Goal: Information Seeking & Learning: Find contact information

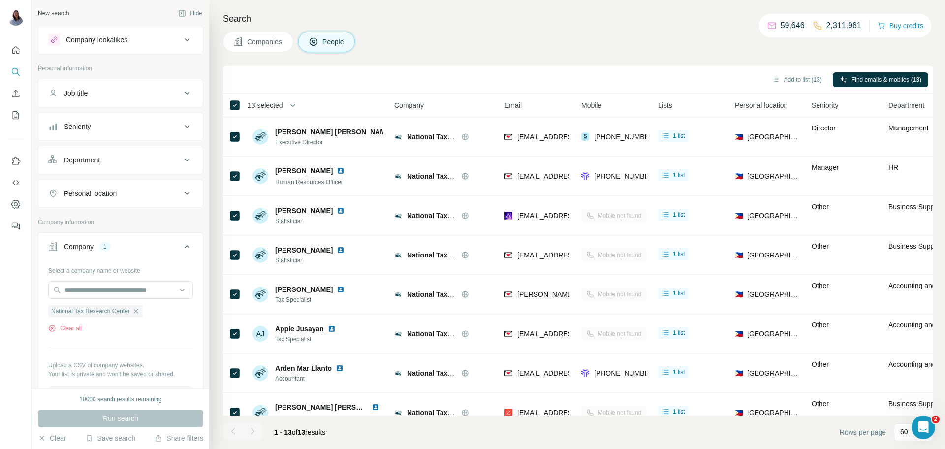
click at [261, 42] on span "Companies" at bounding box center [265, 42] width 36 height 10
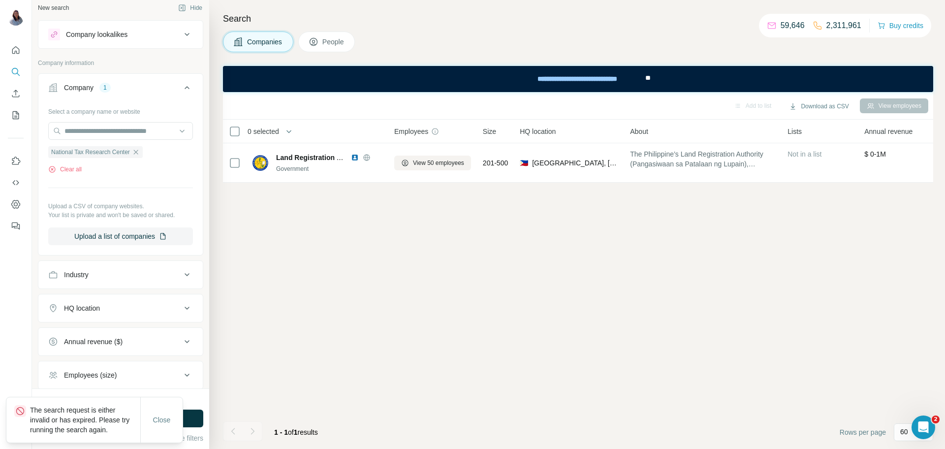
scroll to position [12, 0]
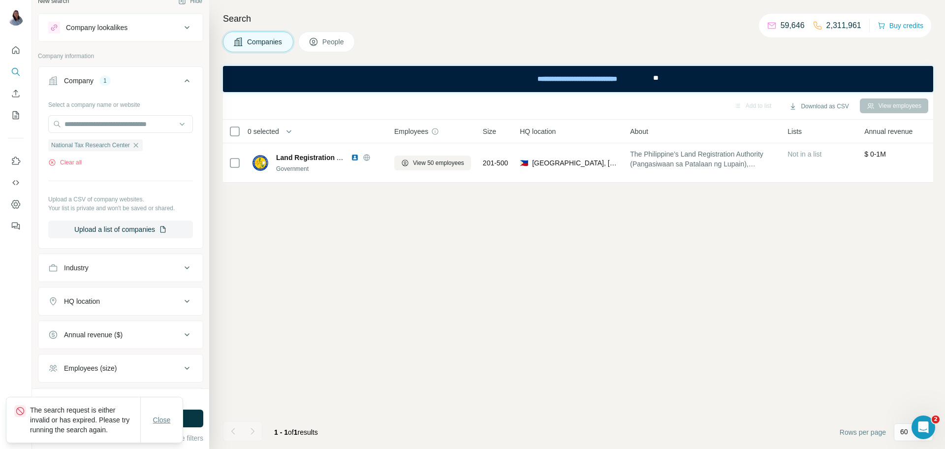
click at [160, 421] on span "Close" at bounding box center [162, 420] width 18 height 10
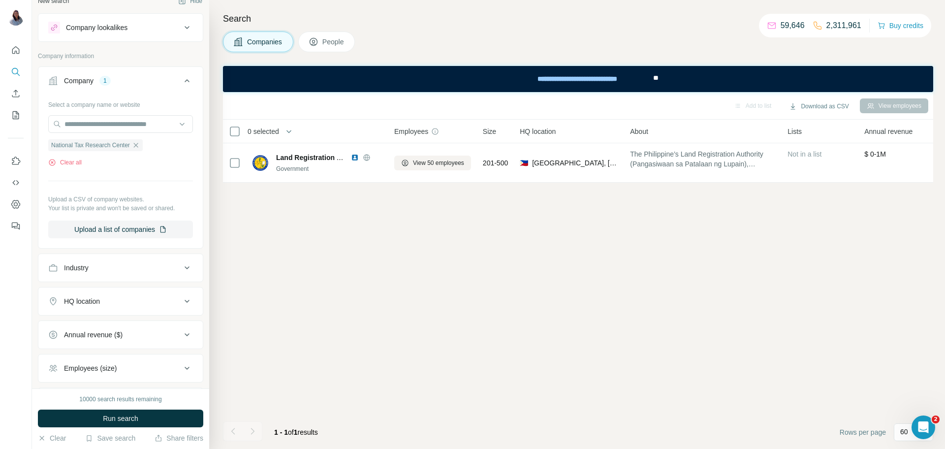
click at [188, 272] on icon at bounding box center [187, 268] width 12 height 12
click at [140, 149] on icon "button" at bounding box center [136, 145] width 8 height 8
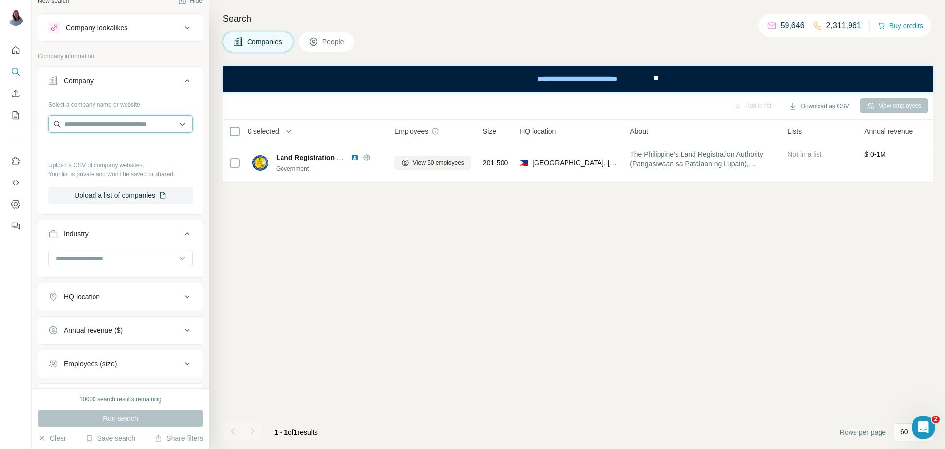
click at [95, 123] on input "text" at bounding box center [120, 124] width 145 height 18
type input "**********"
click at [110, 151] on p "[DOMAIN_NAME]" at bounding box center [99, 155] width 47 height 9
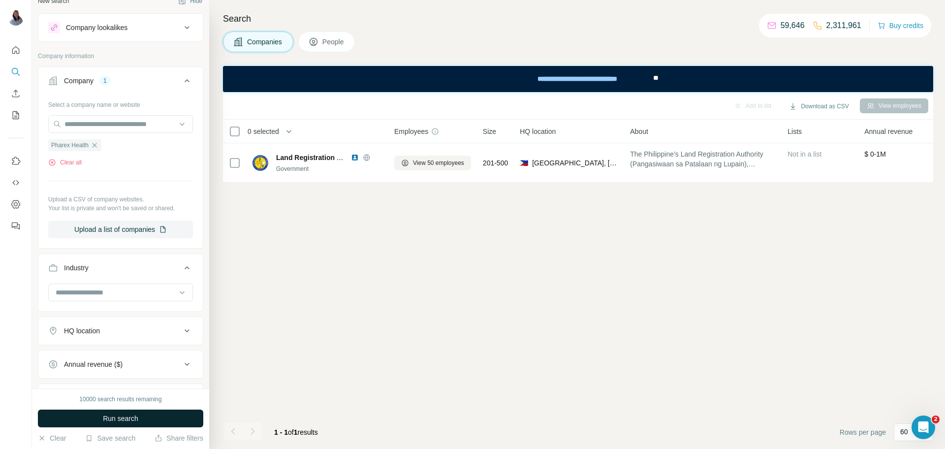
click at [127, 420] on span "Run search" at bounding box center [120, 418] width 35 height 10
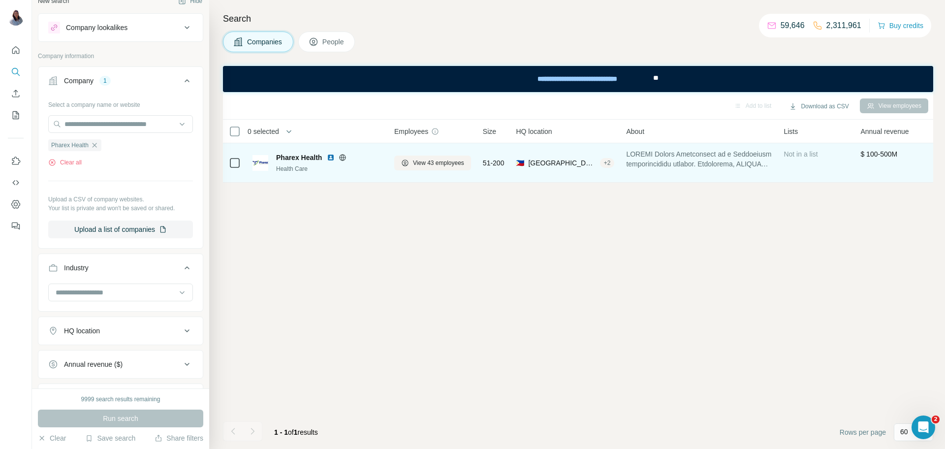
click at [297, 159] on span "Pharex Health" at bounding box center [299, 158] width 46 height 10
click at [255, 166] on img at bounding box center [260, 163] width 16 height 16
click at [313, 157] on span "Pharex Health" at bounding box center [299, 158] width 46 height 10
click at [270, 163] on div "Pharex Health Health Care" at bounding box center [317, 163] width 130 height 21
click at [293, 172] on div "Health Care" at bounding box center [329, 168] width 106 height 9
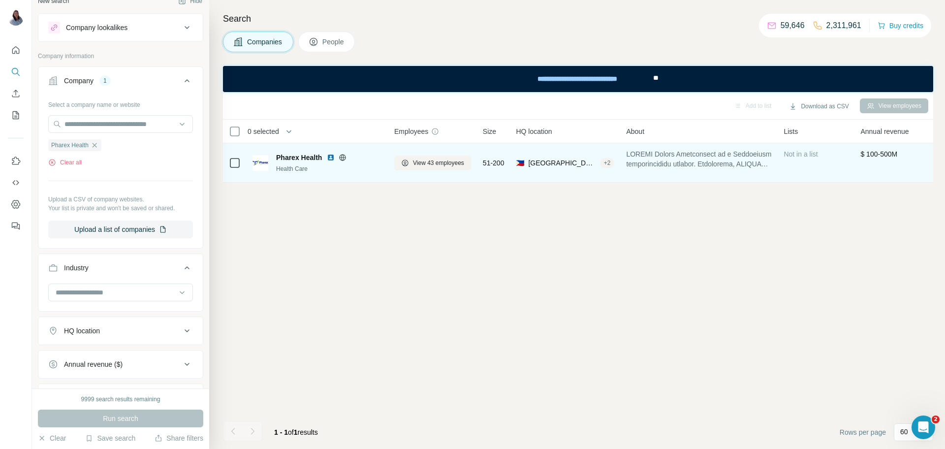
click at [304, 158] on span "Pharex Health" at bounding box center [299, 158] width 46 height 10
click at [229, 165] on icon at bounding box center [235, 163] width 12 height 12
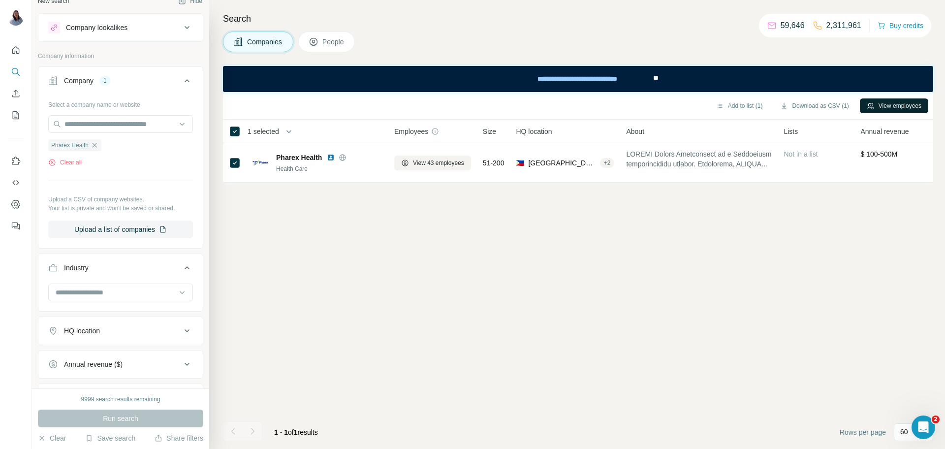
click at [907, 103] on button "View employees" at bounding box center [894, 105] width 68 height 15
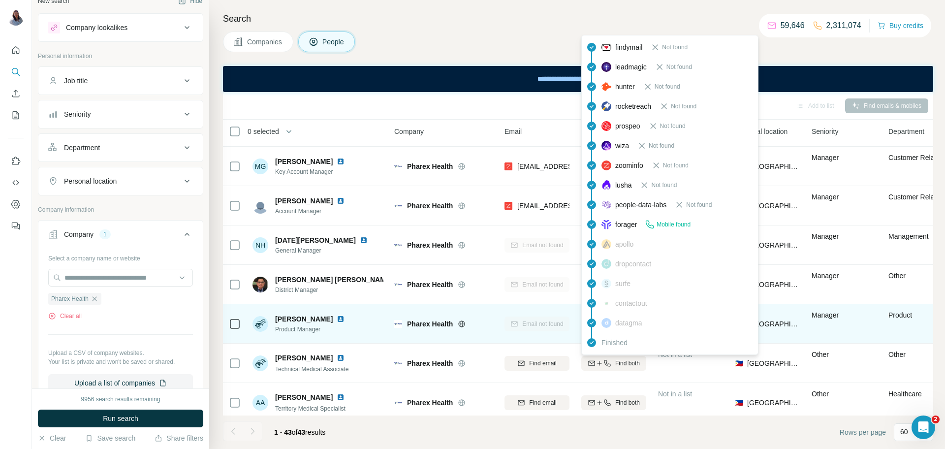
scroll to position [472, 0]
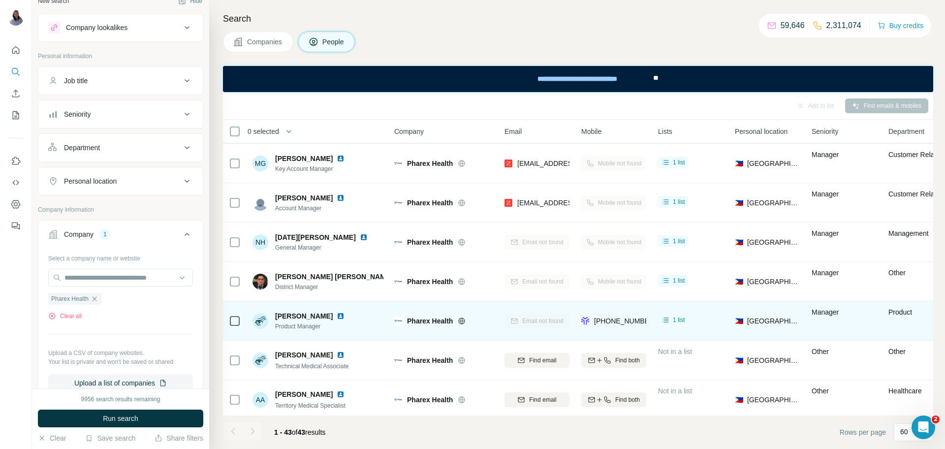
click at [562, 310] on div "Email not found" at bounding box center [536, 320] width 65 height 27
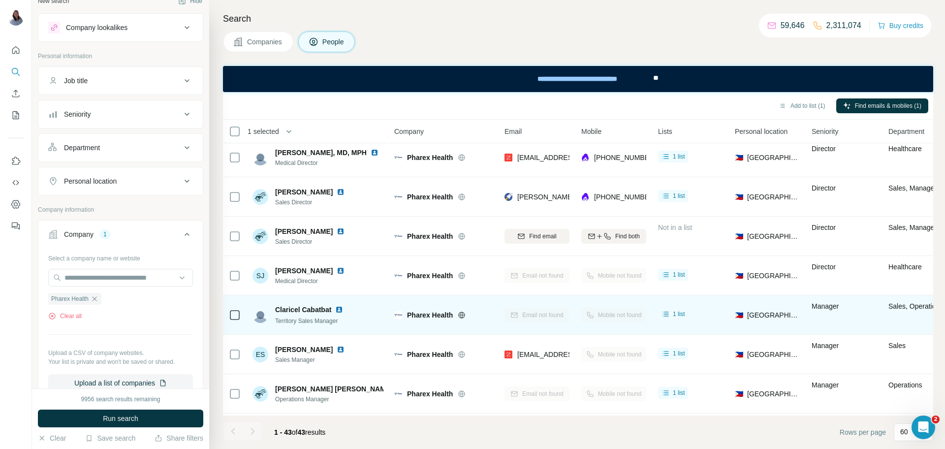
scroll to position [130, 0]
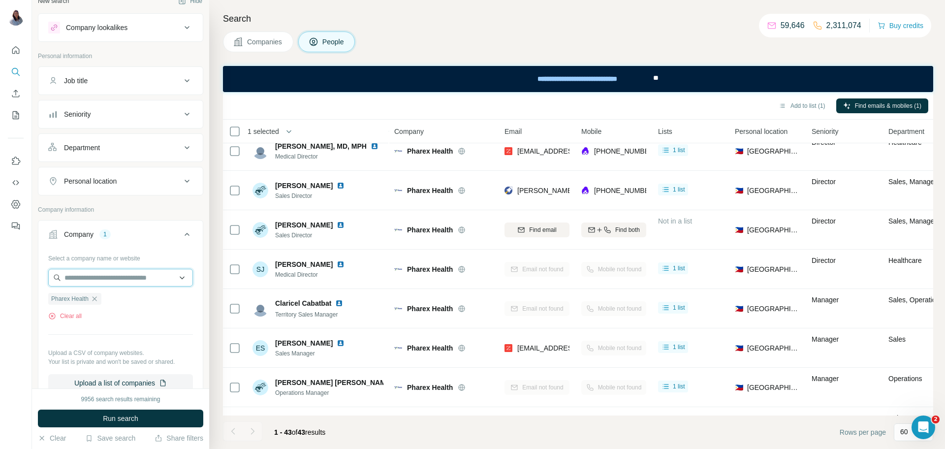
click at [126, 275] on input "text" at bounding box center [120, 278] width 145 height 18
paste input "**********"
click at [126, 275] on input "**********" at bounding box center [120, 278] width 145 height 18
drag, startPoint x: 168, startPoint y: 276, endPoint x: 0, endPoint y: 259, distance: 169.0
click at [0, 259] on div "**********" at bounding box center [472, 224] width 945 height 449
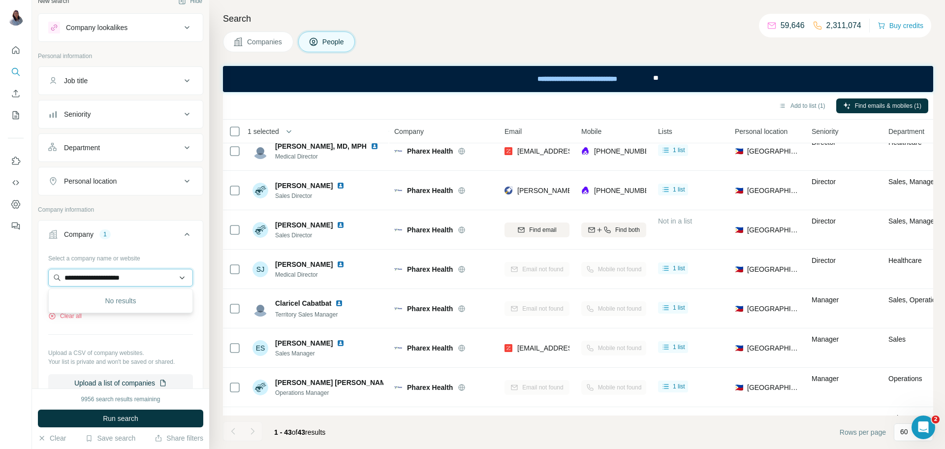
paste input "text"
type input "**********"
click at [144, 308] on div "[GEOGRAPHIC_DATA][DOMAIN_NAME]" at bounding box center [121, 304] width 140 height 27
click at [96, 301] on icon "button" at bounding box center [95, 299] width 8 height 8
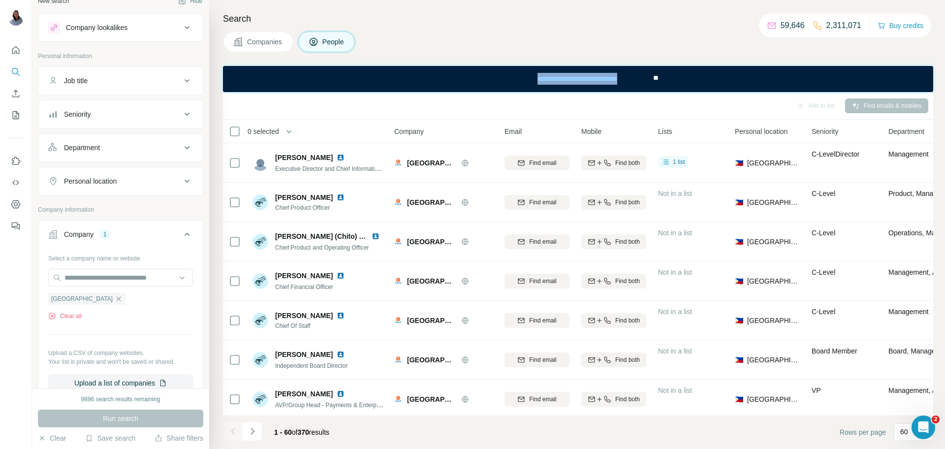
drag, startPoint x: 655, startPoint y: 77, endPoint x: 460, endPoint y: 46, distance: 197.8
click at [460, 66] on html "**********" at bounding box center [578, 79] width 710 height 26
click at [582, 73] on div "**********" at bounding box center [576, 79] width 135 height 22
click at [698, 51] on div "Companies People" at bounding box center [578, 41] width 710 height 21
click at [625, 16] on h4 "Search" at bounding box center [578, 19] width 710 height 14
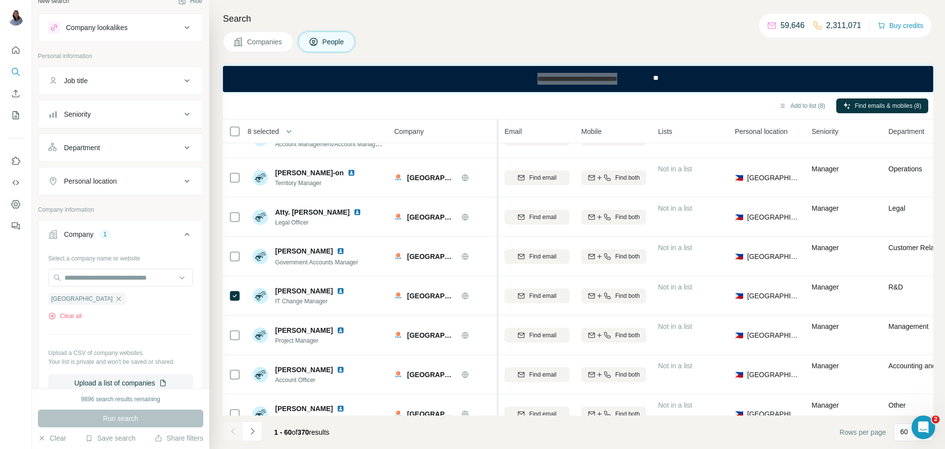
scroll to position [2090, 0]
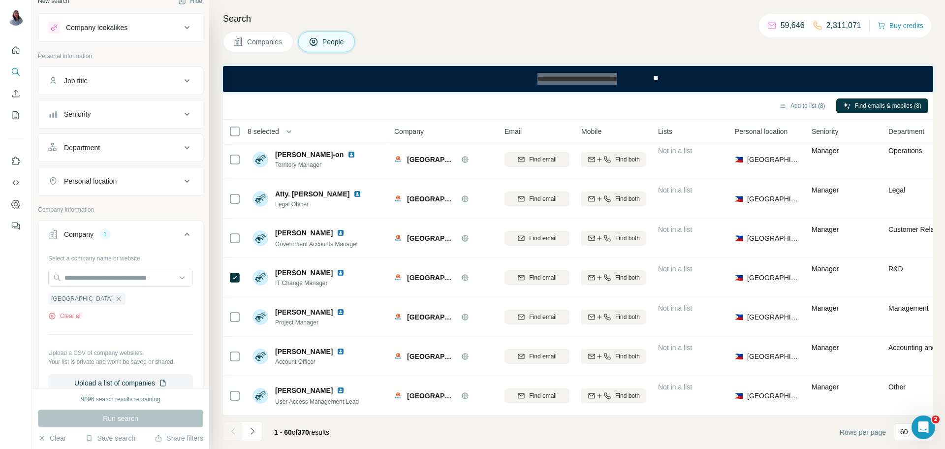
click at [252, 433] on icon "Navigate to next page" at bounding box center [252, 431] width 10 height 10
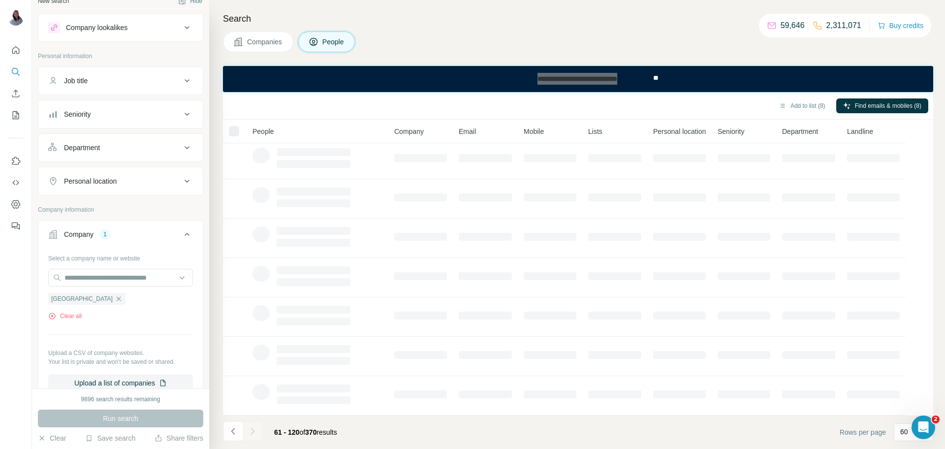
scroll to position [122, 0]
click at [585, 19] on h4 "Search" at bounding box center [578, 19] width 710 height 14
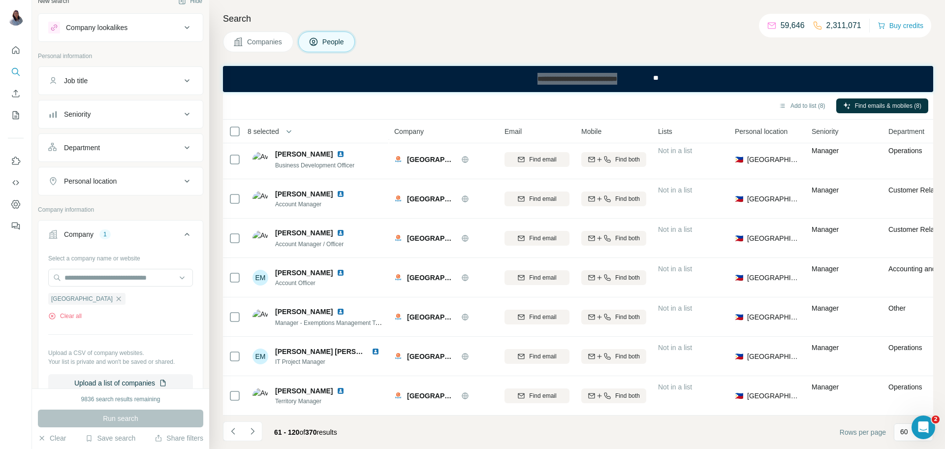
scroll to position [2090, 0]
click at [435, 102] on div "Add to list (9) Find emails & mobiles (9)" at bounding box center [578, 105] width 700 height 17
click at [253, 434] on icon "Navigate to next page" at bounding box center [252, 431] width 10 height 10
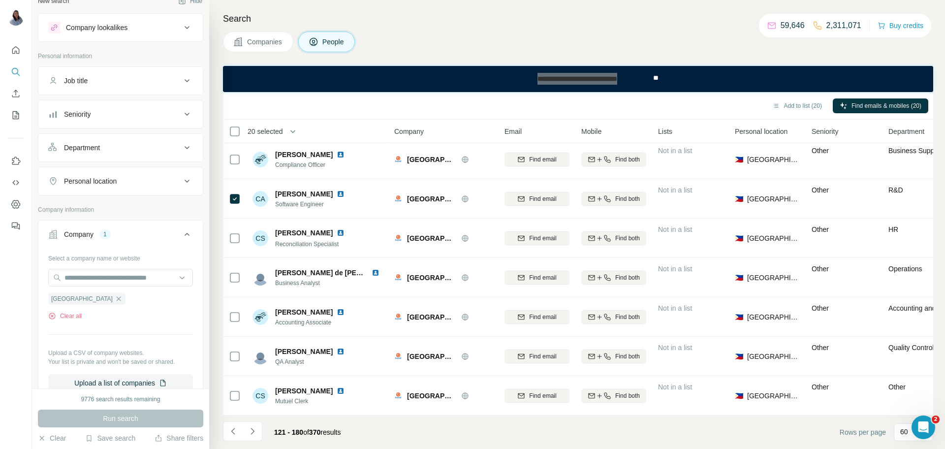
drag, startPoint x: 256, startPoint y: 431, endPoint x: 260, endPoint y: 424, distance: 8.6
click at [256, 431] on icon "Navigate to next page" at bounding box center [252, 431] width 10 height 10
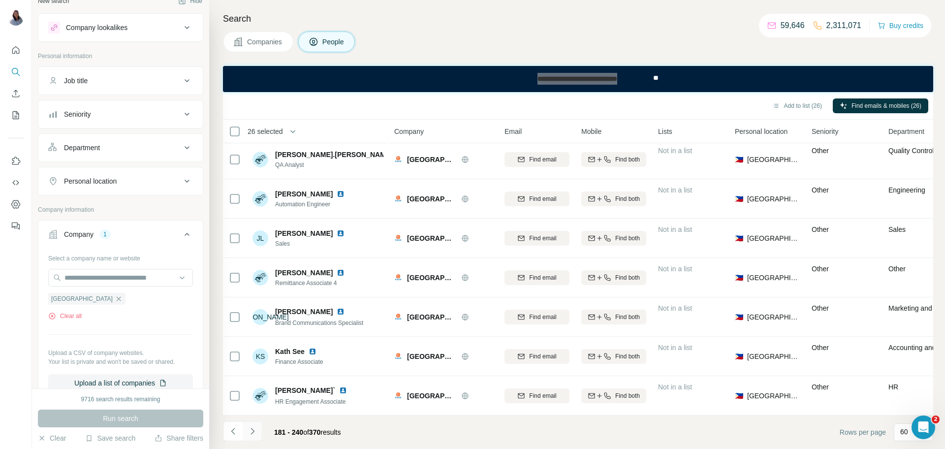
click at [252, 430] on icon "Navigate to next page" at bounding box center [251, 431] width 3 height 6
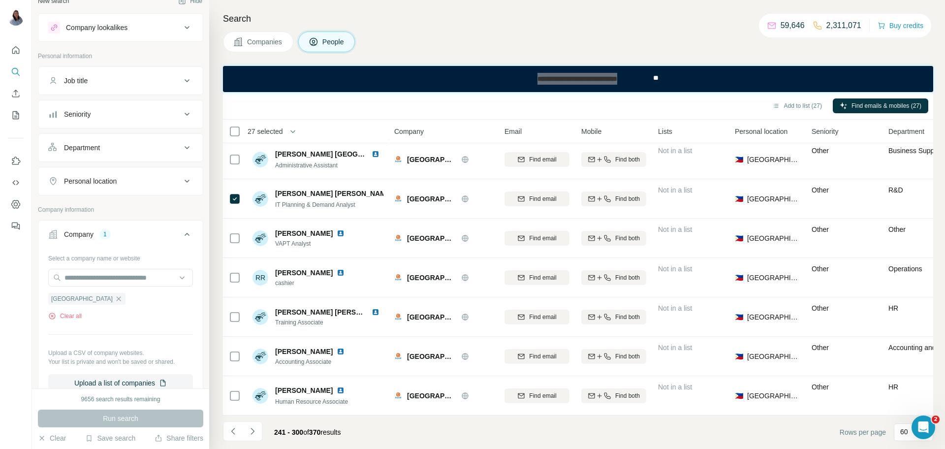
click at [404, 109] on div "Add to list (27) Find emails & mobiles (27)" at bounding box center [578, 105] width 700 height 17
click at [255, 431] on icon "Navigate to next page" at bounding box center [252, 431] width 10 height 10
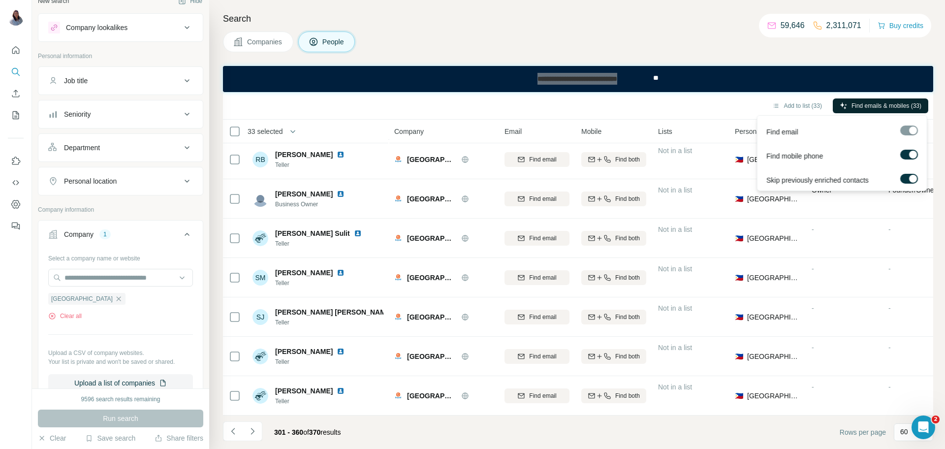
click at [874, 108] on span "Find emails & mobiles (33)" at bounding box center [886, 105] width 70 height 9
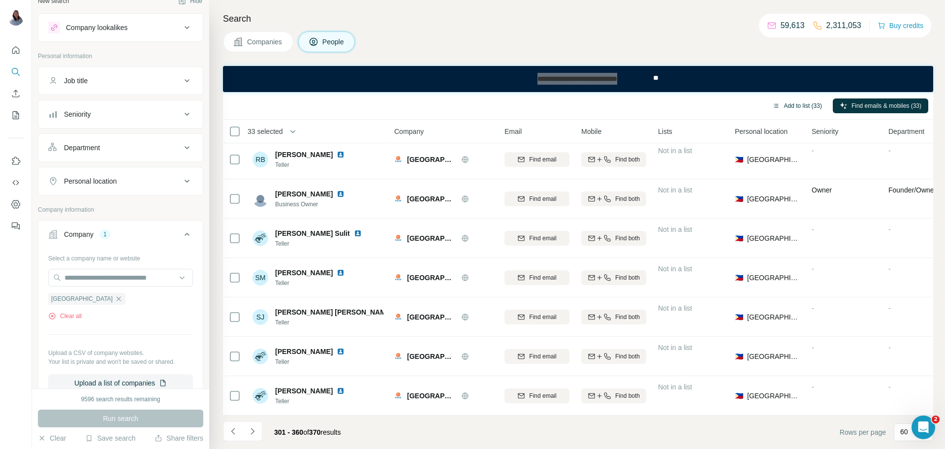
click at [773, 107] on icon "button" at bounding box center [775, 106] width 5 height 4
click at [809, 105] on button "Add to list (33)" at bounding box center [796, 105] width 63 height 15
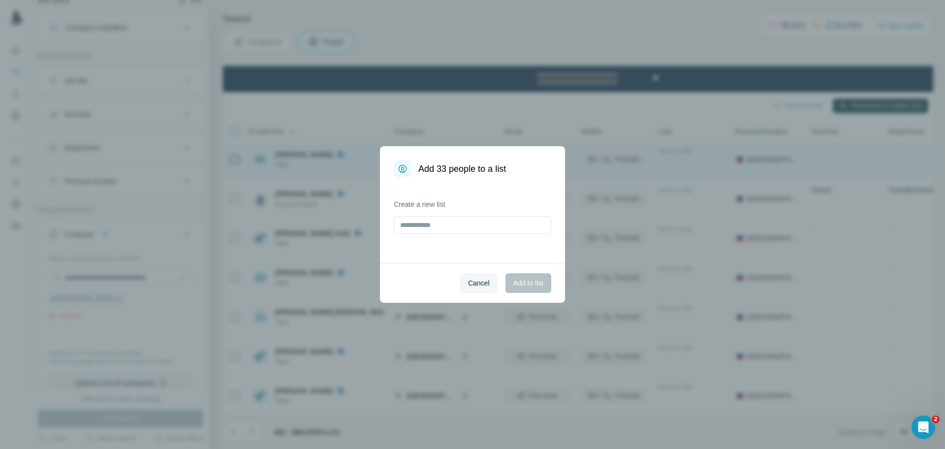
drag, startPoint x: 472, startPoint y: 283, endPoint x: 776, endPoint y: 148, distance: 332.6
click at [472, 282] on span "Cancel" at bounding box center [479, 283] width 22 height 10
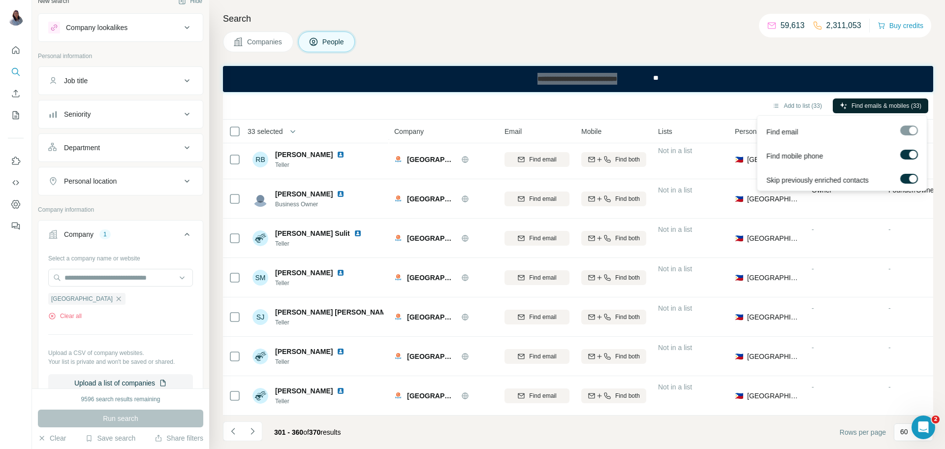
click at [888, 106] on span "Find emails & mobiles (33)" at bounding box center [886, 105] width 70 height 9
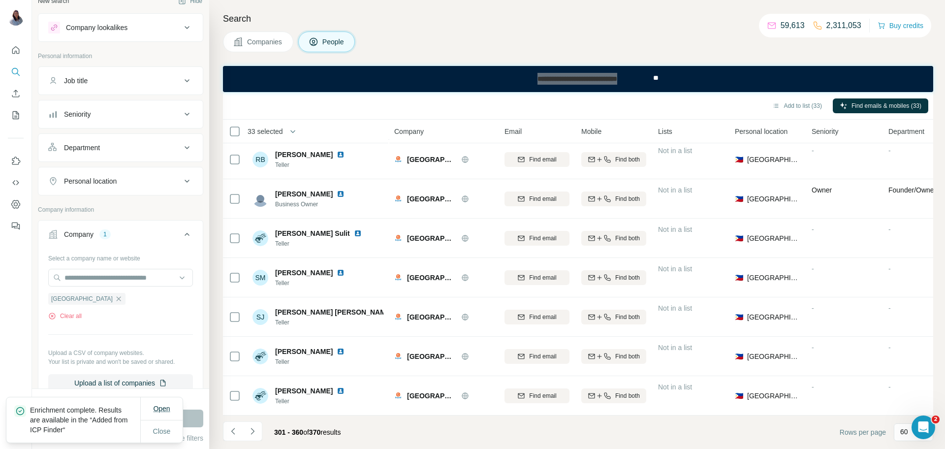
click at [166, 405] on span "Open" at bounding box center [161, 408] width 17 height 8
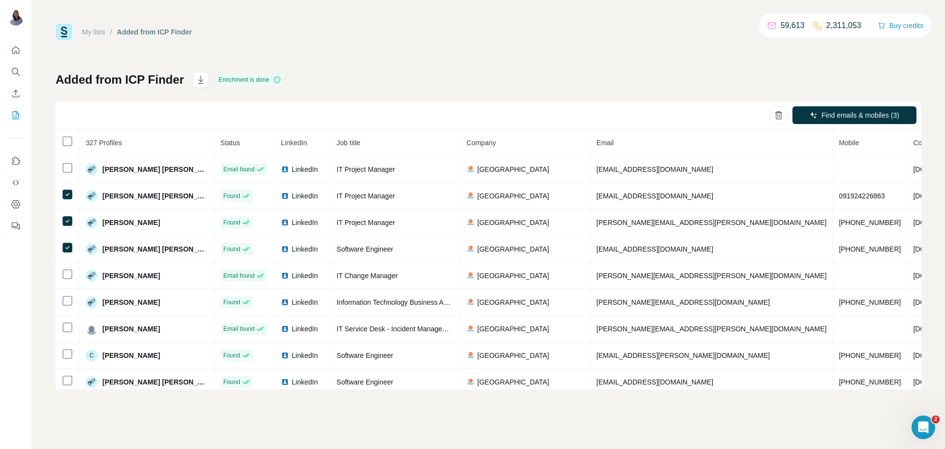
click at [598, 71] on div "My lists / Added from ICP Finder 59,613 2,311,053 Buy credits Added from ICP Fi…" at bounding box center [488, 207] width 865 height 366
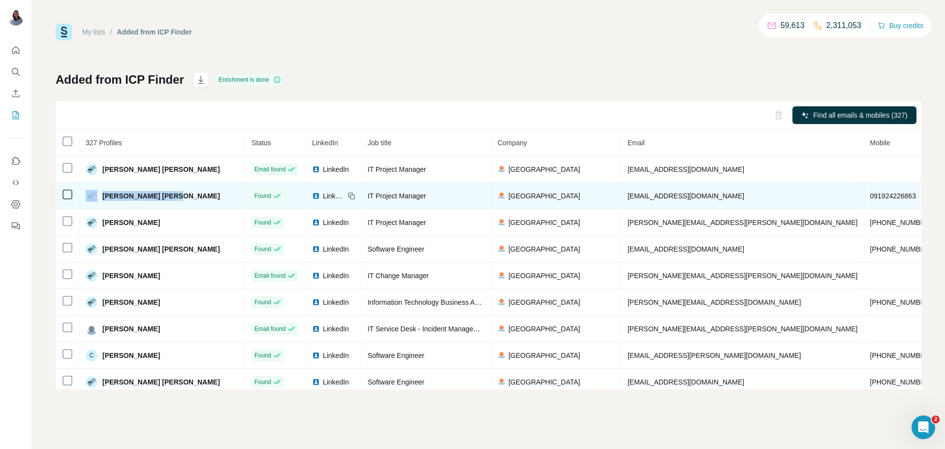
drag, startPoint x: 181, startPoint y: 194, endPoint x: 94, endPoint y: 195, distance: 86.1
click at [94, 195] on div "[PERSON_NAME] [PERSON_NAME]" at bounding box center [163, 196] width 154 height 12
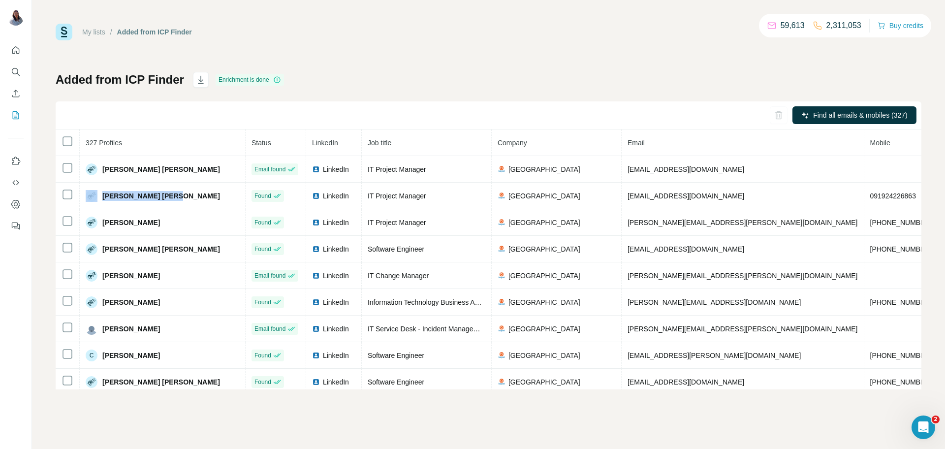
copy div "[PERSON_NAME] [PERSON_NAME]"
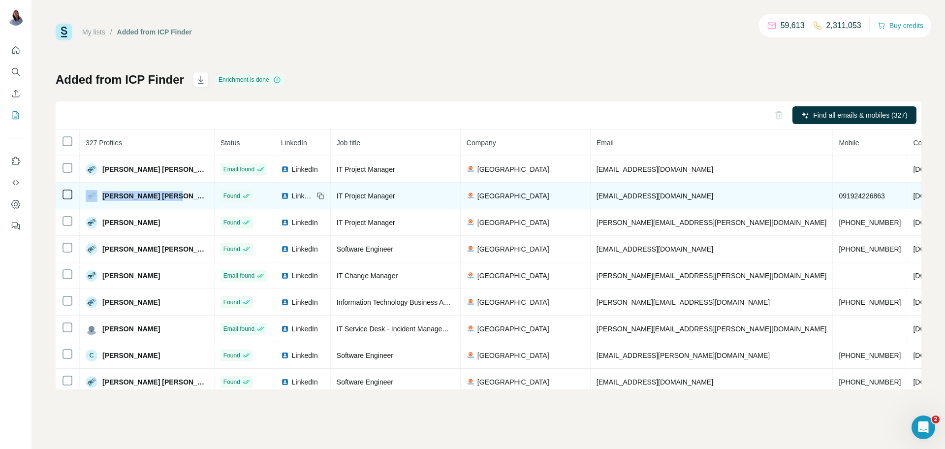
drag, startPoint x: 174, startPoint y: 195, endPoint x: 99, endPoint y: 191, distance: 74.4
click at [99, 191] on div "[PERSON_NAME] [PERSON_NAME]" at bounding box center [147, 196] width 123 height 12
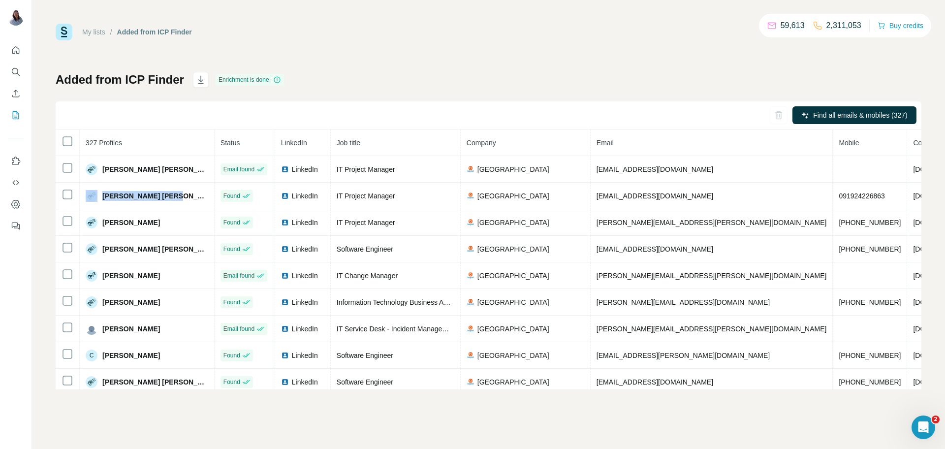
copy div "[PERSON_NAME] [PERSON_NAME]"
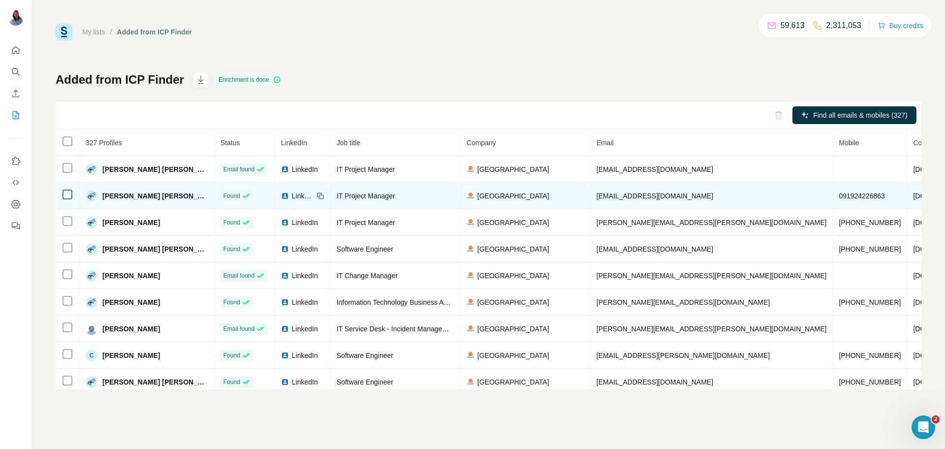
click at [370, 195] on span "IT Project Manager" at bounding box center [366, 196] width 59 height 8
click at [371, 195] on span "IT Project Manager" at bounding box center [366, 196] width 59 height 8
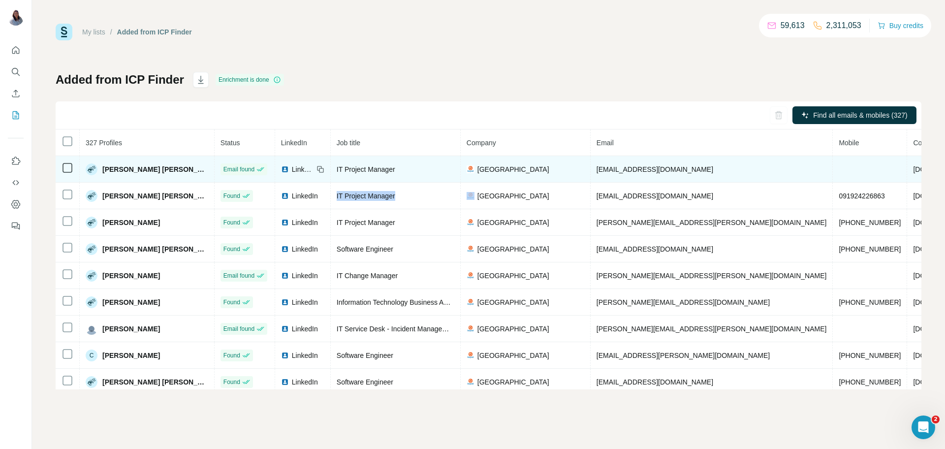
copy span "IT Project Manager"
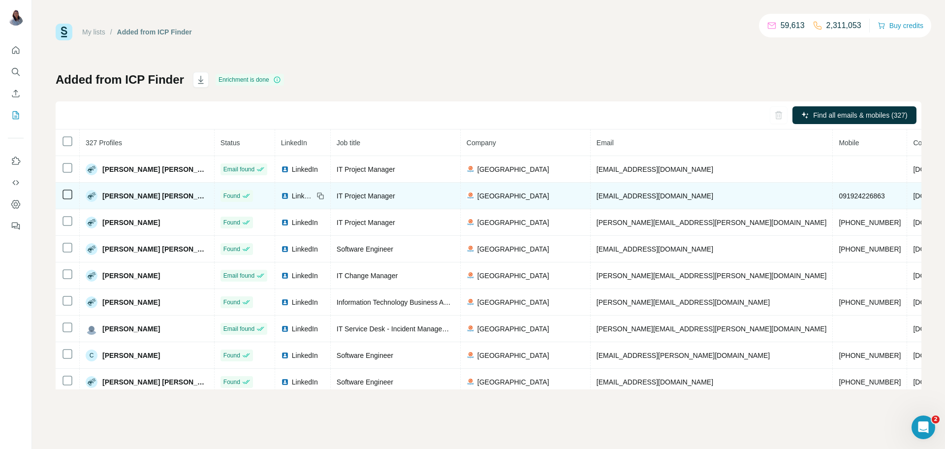
click at [622, 196] on span "[EMAIL_ADDRESS][DOMAIN_NAME]" at bounding box center [654, 196] width 117 height 8
click at [623, 196] on span "[EMAIL_ADDRESS][DOMAIN_NAME]" at bounding box center [654, 196] width 117 height 8
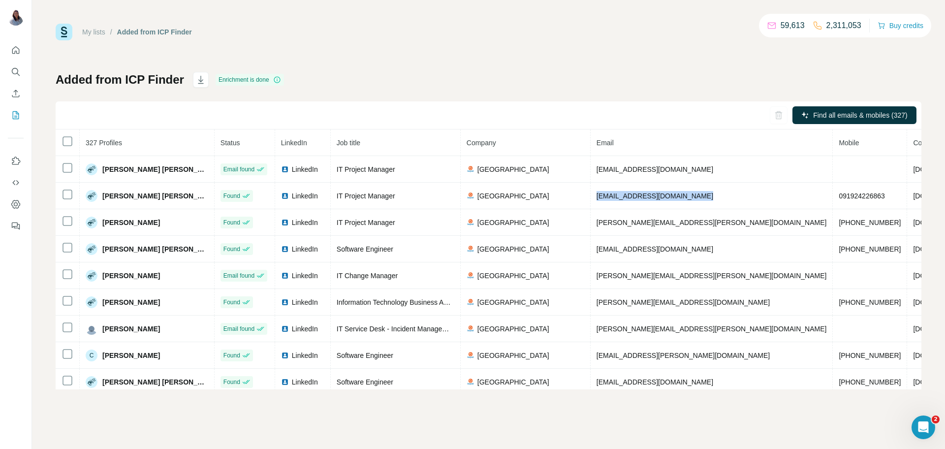
copy span "[EMAIL_ADDRESS][DOMAIN_NAME]"
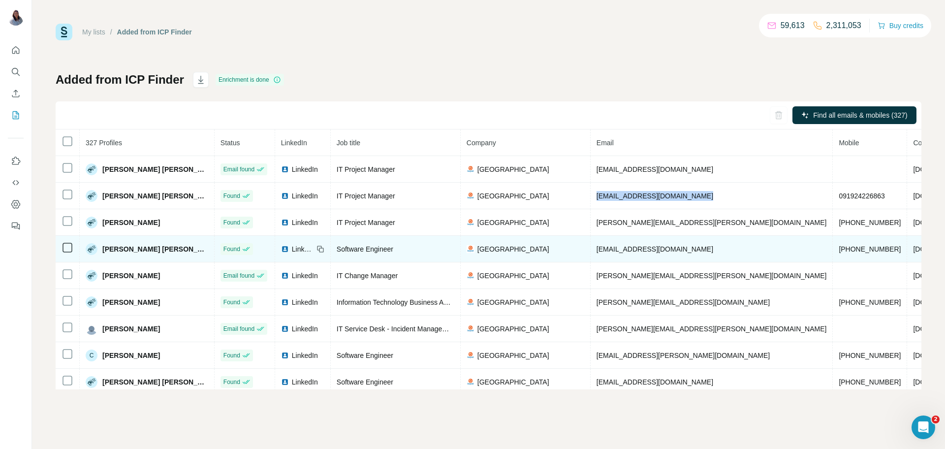
scroll to position [38, 0]
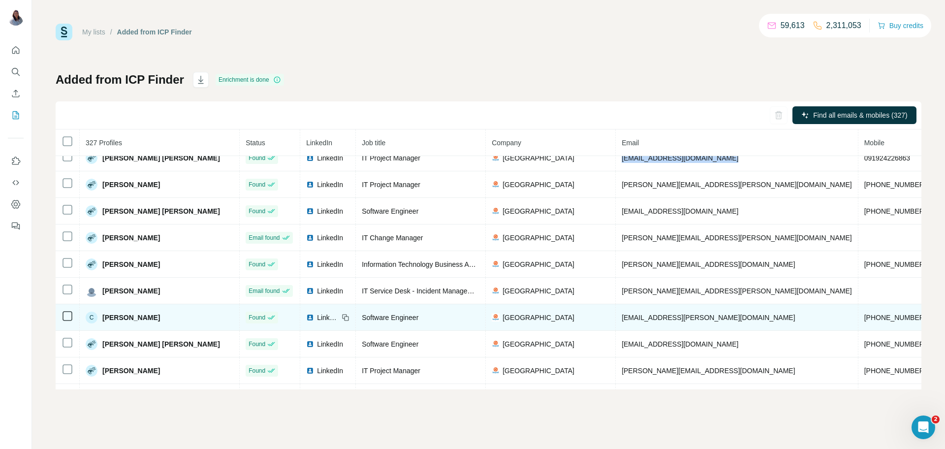
drag, startPoint x: 161, startPoint y: 321, endPoint x: 98, endPoint y: 320, distance: 63.0
click at [98, 320] on div "C [PERSON_NAME]" at bounding box center [160, 317] width 148 height 12
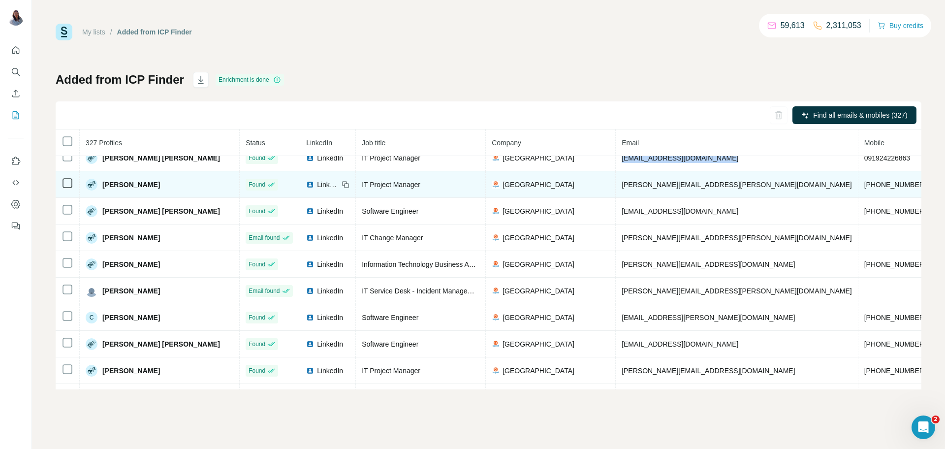
copy div "[PERSON_NAME]"
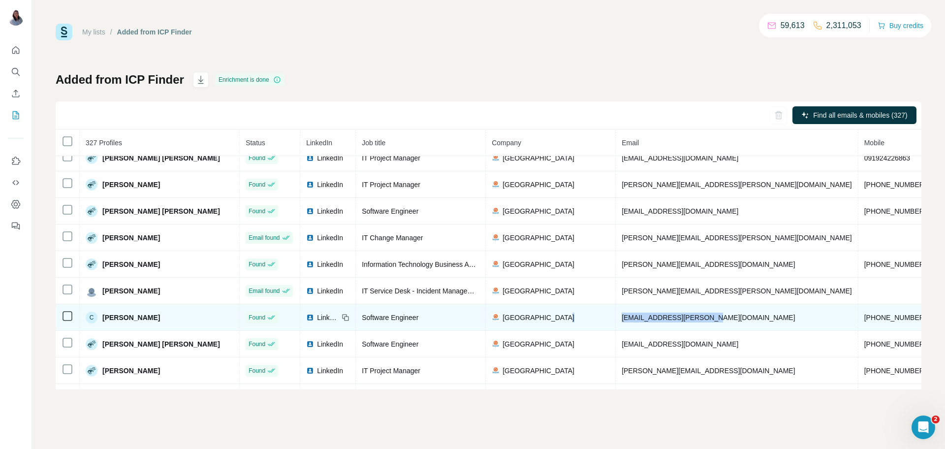
drag, startPoint x: 679, startPoint y: 319, endPoint x: 577, endPoint y: 320, distance: 102.3
click at [577, 320] on tr "C Carmina Arroyo Found LinkedIn Software Engineer CIS Bayad Center carmina.arro…" at bounding box center [589, 317] width 1066 height 27
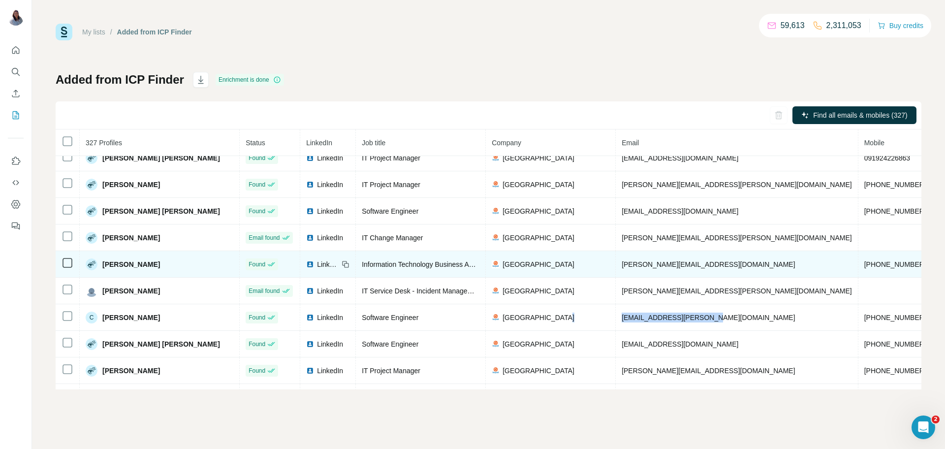
copy tr "carmina.arroyo@bayad.com"
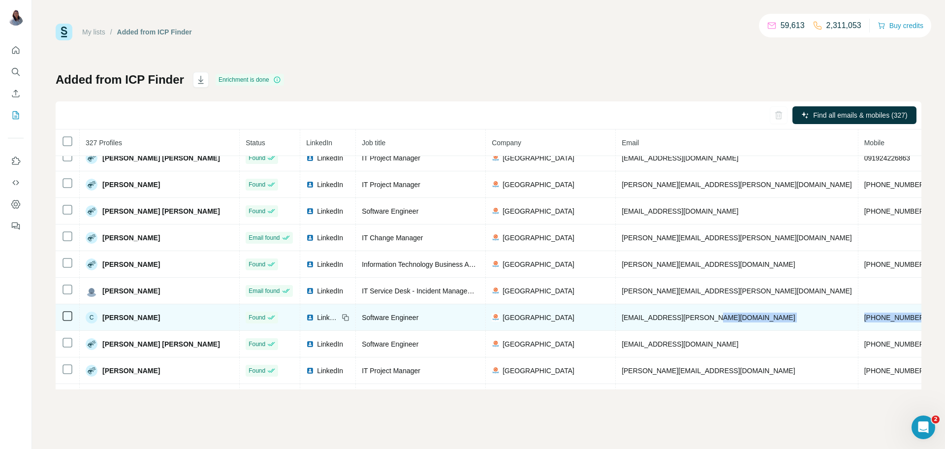
drag, startPoint x: 759, startPoint y: 322, endPoint x: 693, endPoint y: 324, distance: 66.0
click at [693, 324] on tr "C Carmina Arroyo Found LinkedIn Software Engineer CIS Bayad Center carmina.arro…" at bounding box center [589, 317] width 1066 height 27
copy tr "+639915259828"
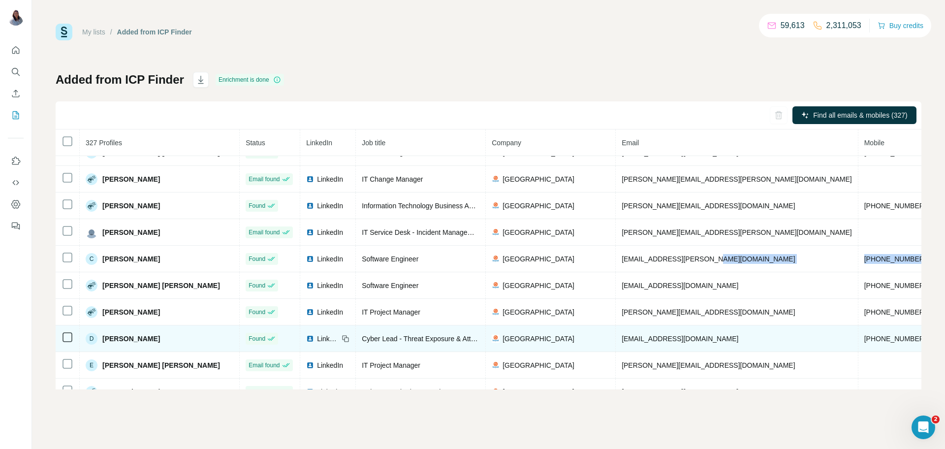
scroll to position [116, 0]
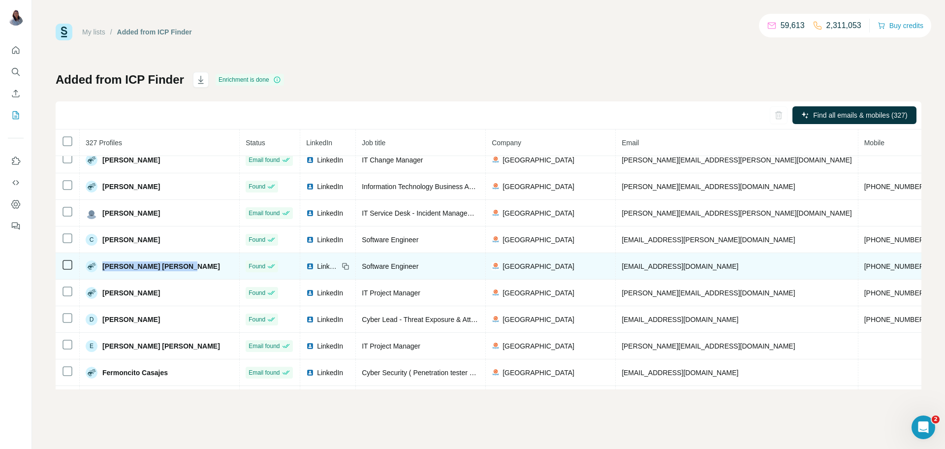
drag, startPoint x: 181, startPoint y: 267, endPoint x: 101, endPoint y: 271, distance: 79.8
click at [101, 271] on div "[PERSON_NAME] [PERSON_NAME]" at bounding box center [160, 266] width 148 height 12
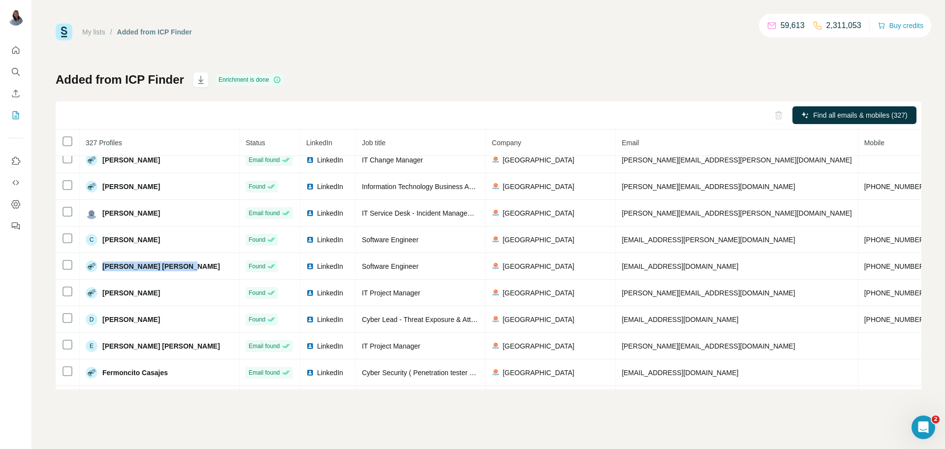
copy span "[PERSON_NAME] [PERSON_NAME]"
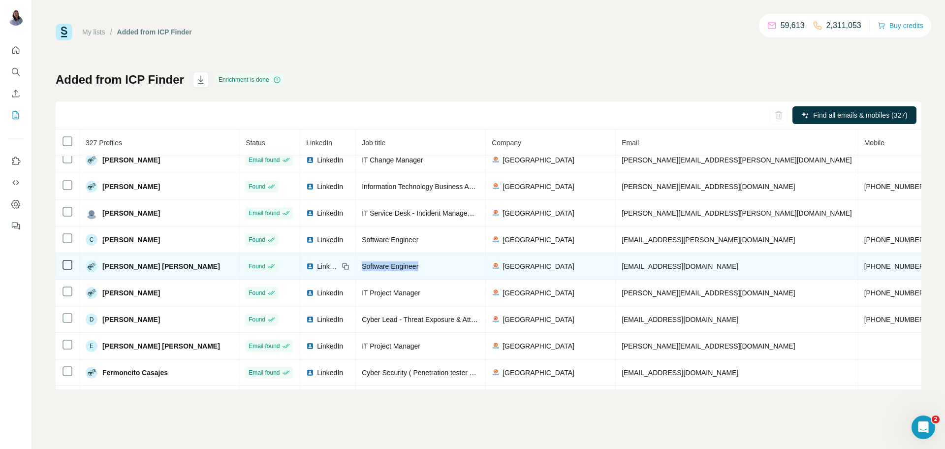
drag, startPoint x: 397, startPoint y: 267, endPoint x: 311, endPoint y: 266, distance: 85.6
click at [311, 266] on tr "Christian Marvin Orsua Found LinkedIn Software Engineer CIS Bayad Center christ…" at bounding box center [589, 266] width 1066 height 27
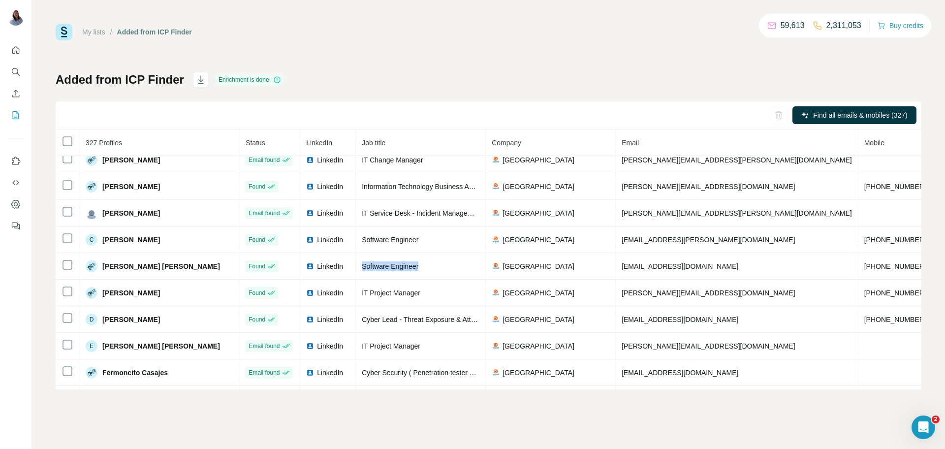
copy span "Software Engineer"
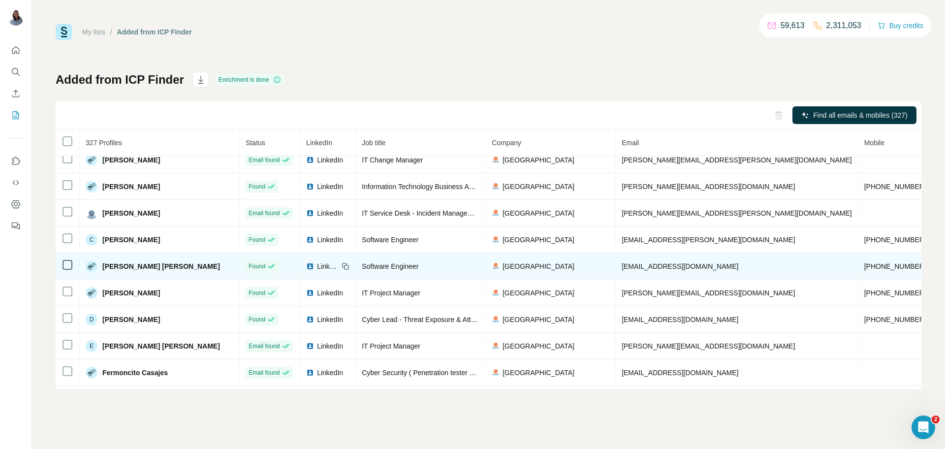
click at [858, 264] on td "+639550825237" at bounding box center [895, 266] width 74 height 27
click at [864, 270] on span "+639550825237" at bounding box center [895, 266] width 62 height 8
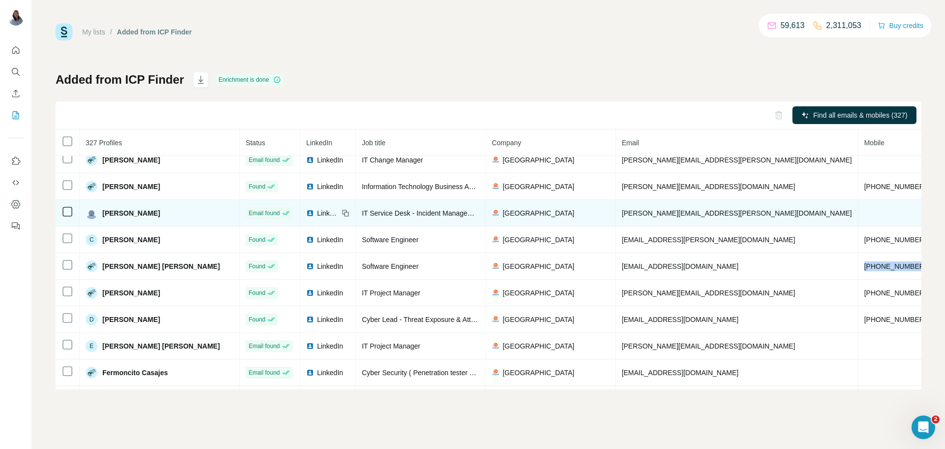
copy span "+639550825237"
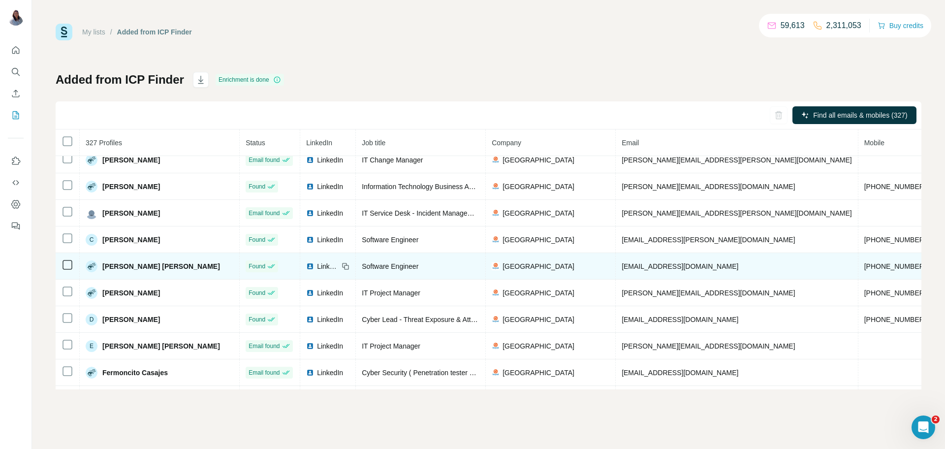
click at [624, 267] on span "christian@bayad.com" at bounding box center [679, 266] width 117 height 8
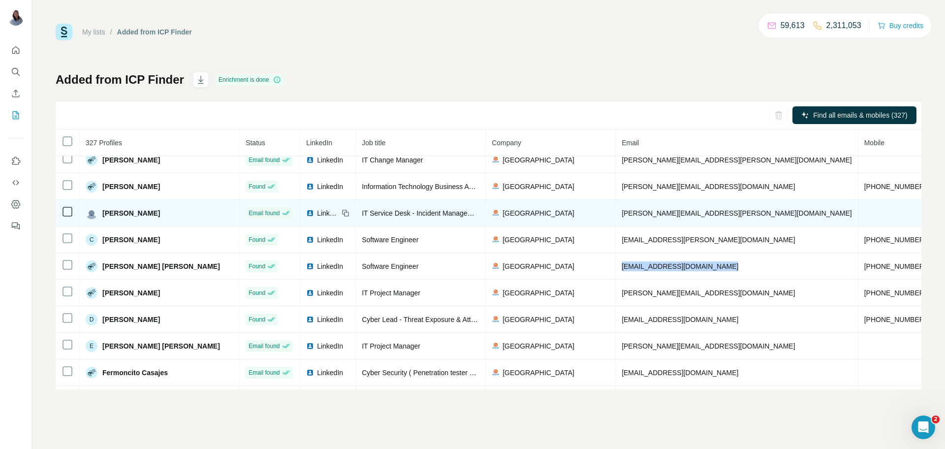
copy span "christian@bayad.com"
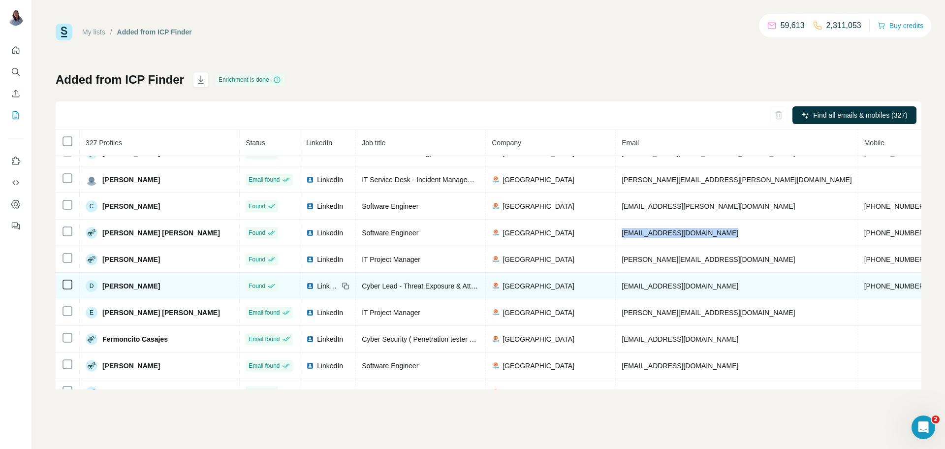
scroll to position [148, 0]
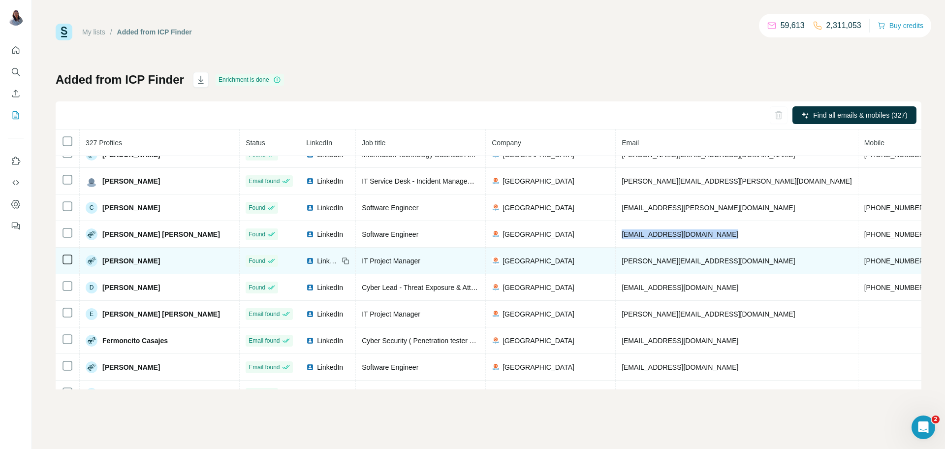
drag, startPoint x: 165, startPoint y: 266, endPoint x: 104, endPoint y: 266, distance: 61.0
click at [104, 266] on div "[PERSON_NAME]" at bounding box center [160, 261] width 148 height 12
drag, startPoint x: 409, startPoint y: 270, endPoint x: 325, endPoint y: 265, distance: 84.2
click at [362, 265] on div "IT Project Manager" at bounding box center [421, 261] width 118 height 10
drag, startPoint x: 664, startPoint y: 266, endPoint x: 566, endPoint y: 269, distance: 98.4
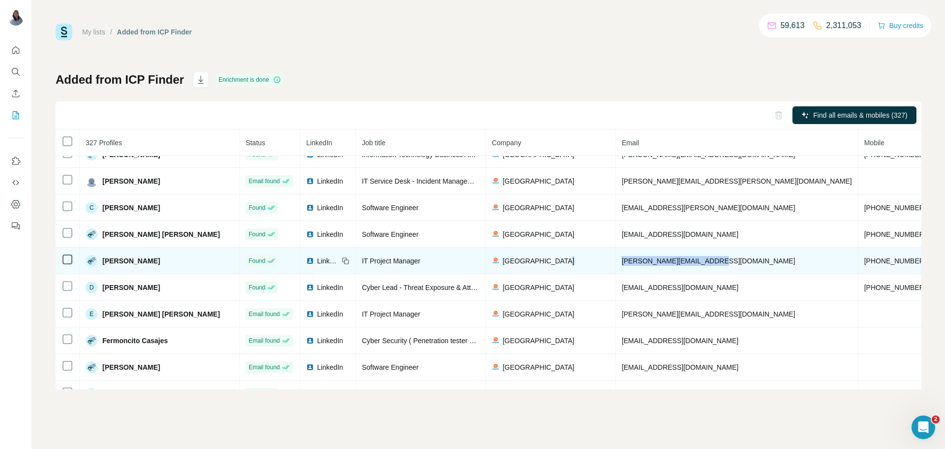
click at [566, 269] on tr "Christine Regio Found LinkedIn IT Project Manager CIS Bayad Center christine.re…" at bounding box center [589, 260] width 1066 height 27
click at [864, 264] on span "+639053087040" at bounding box center [895, 261] width 62 height 8
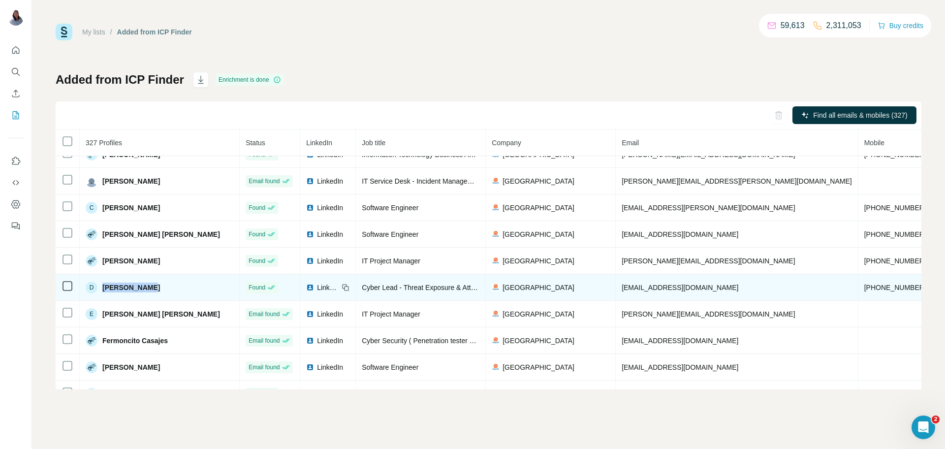
drag, startPoint x: 153, startPoint y: 291, endPoint x: 102, endPoint y: 295, distance: 50.8
click at [102, 293] on div "D Darwin David" at bounding box center [160, 287] width 148 height 12
click at [366, 290] on span "Cyber Lead - Threat Exposure & Attack Surface Management | Security Operations …" at bounding box center [511, 287] width 299 height 8
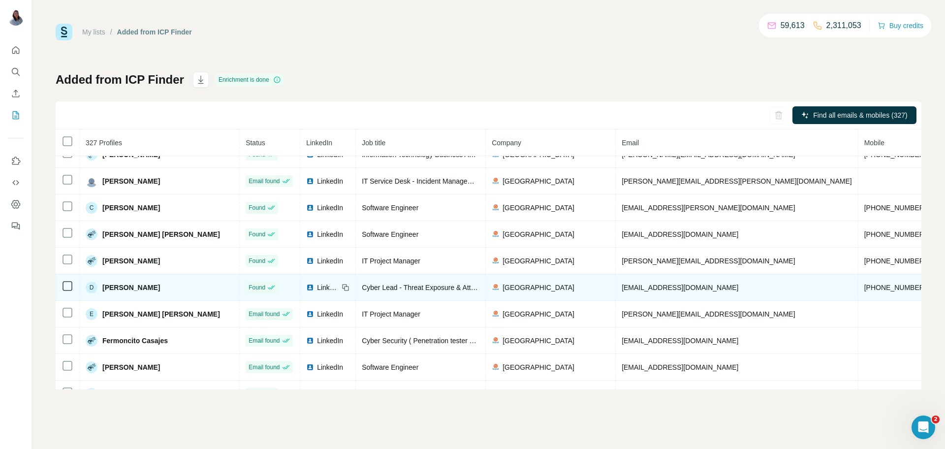
click at [623, 291] on span "ddavid@bayad.com" at bounding box center [679, 287] width 117 height 8
click at [624, 291] on span "ddavid@bayad.com" at bounding box center [679, 287] width 117 height 8
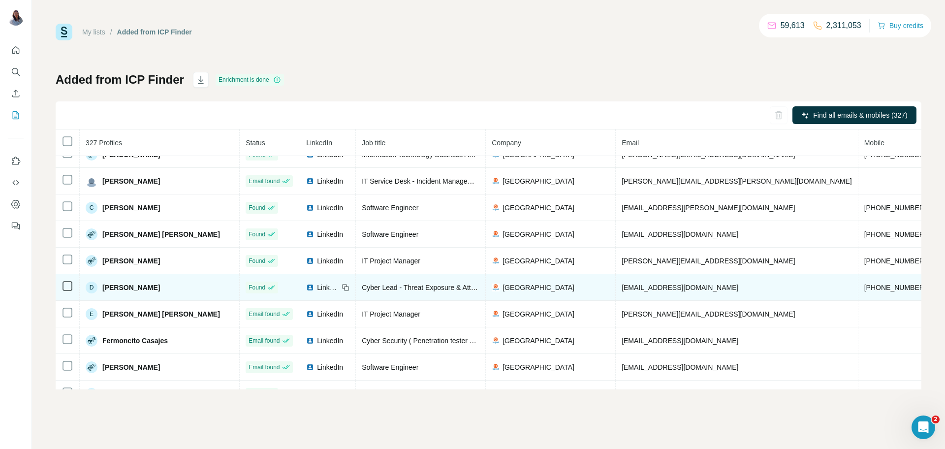
click at [864, 291] on span "+6593822283" at bounding box center [895, 287] width 62 height 8
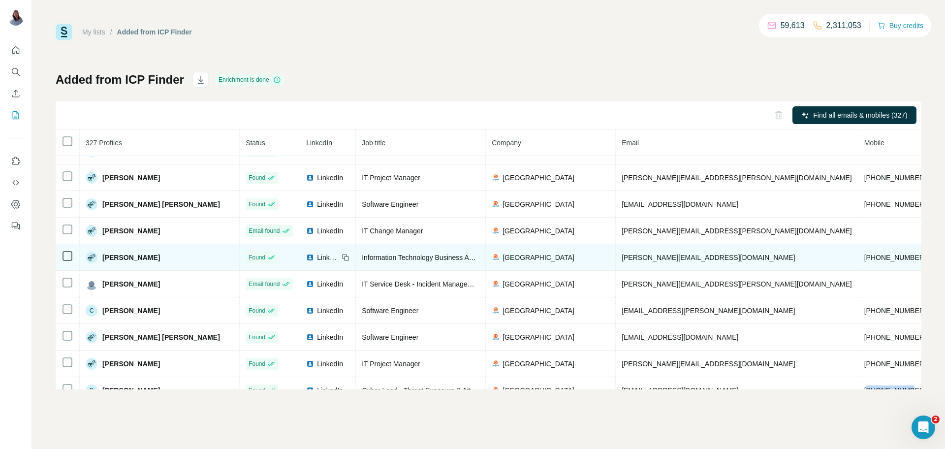
scroll to position [44, 0]
drag, startPoint x: 175, startPoint y: 261, endPoint x: 97, endPoint y: 258, distance: 77.3
click at [97, 258] on div "[PERSON_NAME]" at bounding box center [160, 258] width 148 height 12
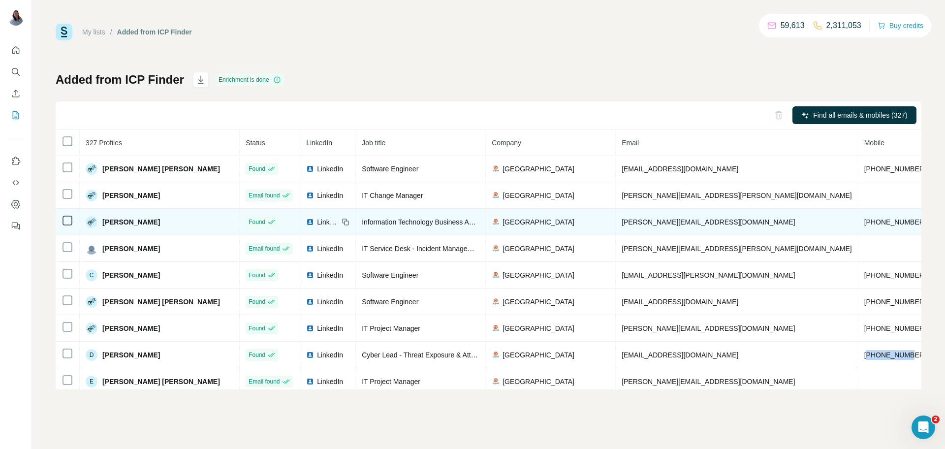
scroll to position [88, 0]
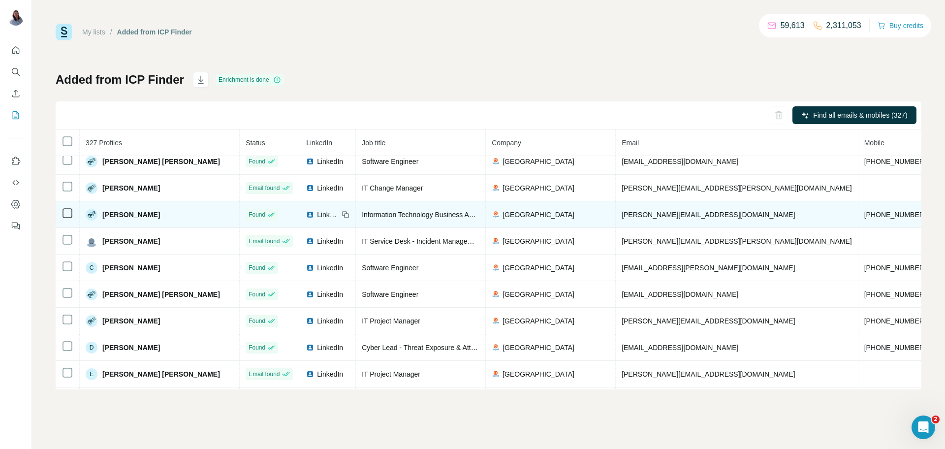
click at [621, 218] on span "carl@bayad.com" at bounding box center [707, 215] width 173 height 8
click at [864, 213] on span "+639771620079" at bounding box center [895, 215] width 62 height 8
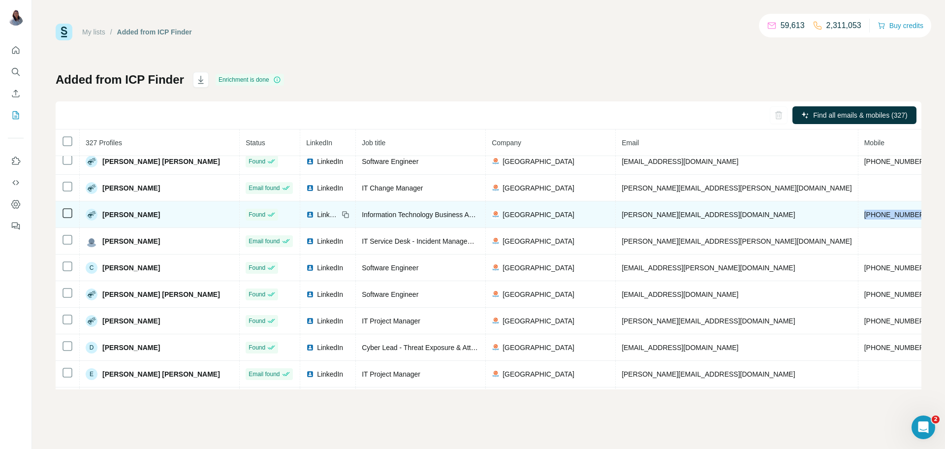
click at [864, 213] on span "+639771620079" at bounding box center [895, 215] width 62 height 8
click at [362, 213] on span "Information Technology Business Analyst" at bounding box center [424, 215] width 125 height 8
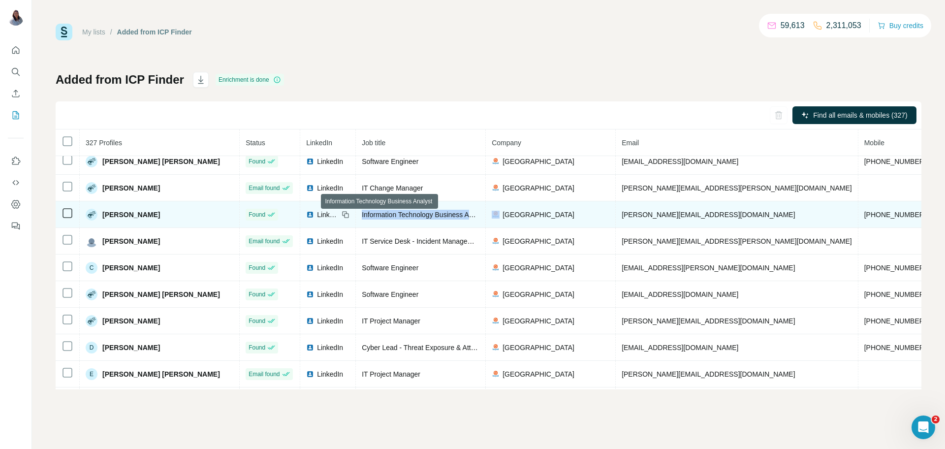
click at [362, 213] on span "Information Technology Business Analyst" at bounding box center [424, 215] width 125 height 8
